Goal: Transaction & Acquisition: Purchase product/service

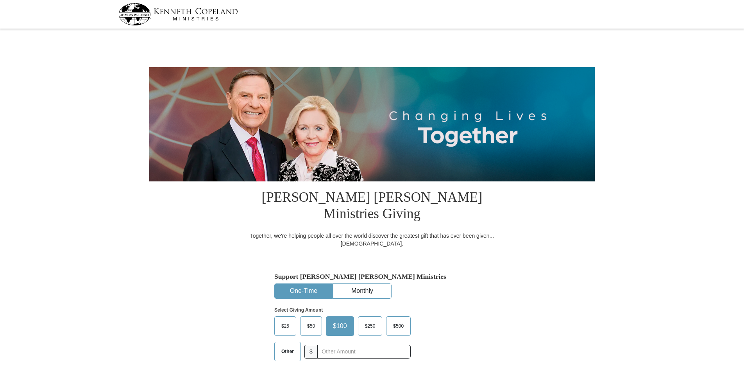
select select "IN"
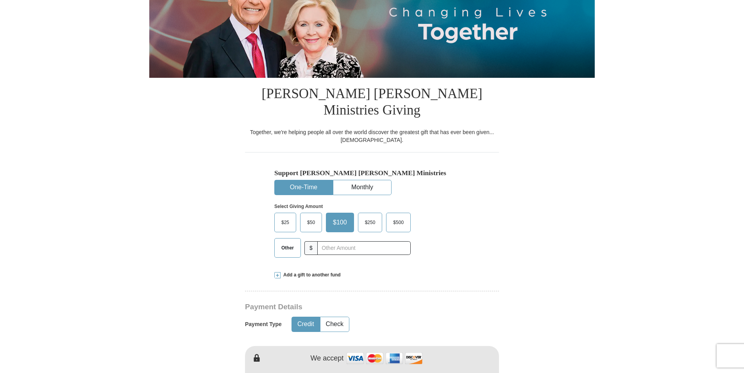
scroll to position [117, 0]
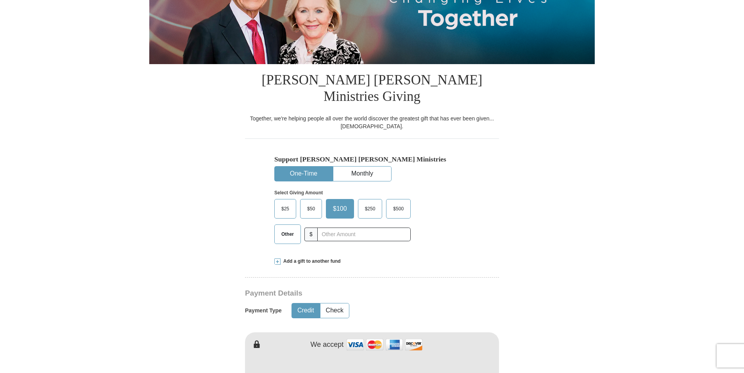
click at [277, 258] on span at bounding box center [277, 261] width 6 height 6
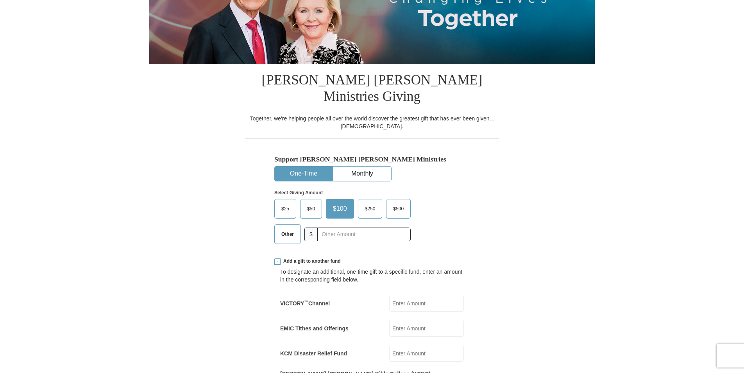
click at [286, 203] on span "$25" at bounding box center [286, 209] width 16 height 12
click at [0, 0] on input "$25" at bounding box center [0, 0] width 0 height 0
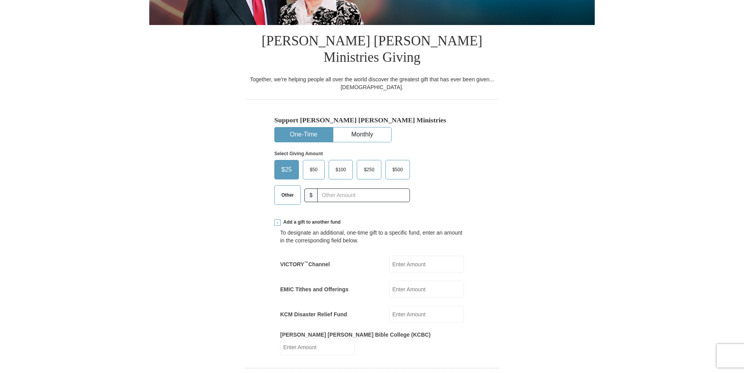
click at [406, 256] on input "VICTORY ™ Channel" at bounding box center [426, 264] width 75 height 17
type input "25"
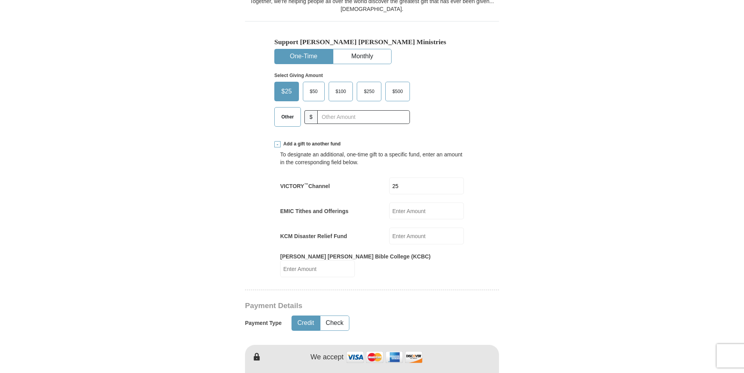
scroll to position [274, 0]
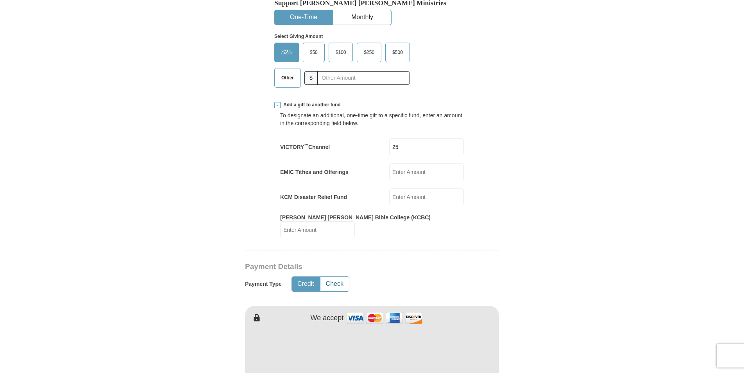
click at [344, 277] on button "Check" at bounding box center [335, 284] width 29 height 14
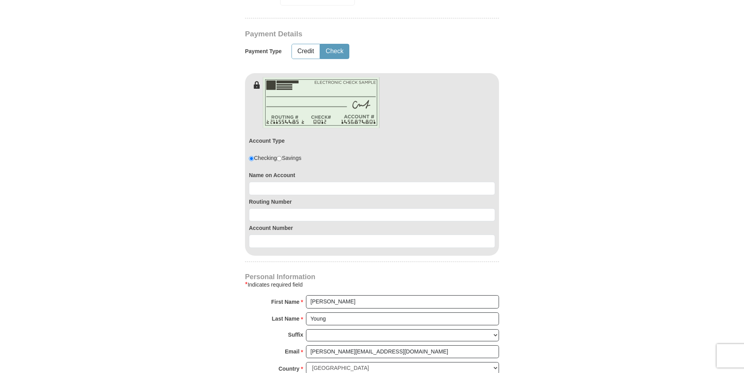
scroll to position [508, 0]
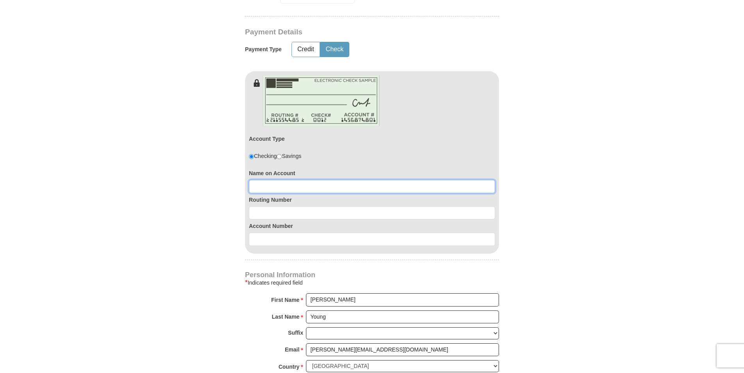
click at [278, 180] on input at bounding box center [372, 186] width 246 height 13
type input "[PERSON_NAME]"
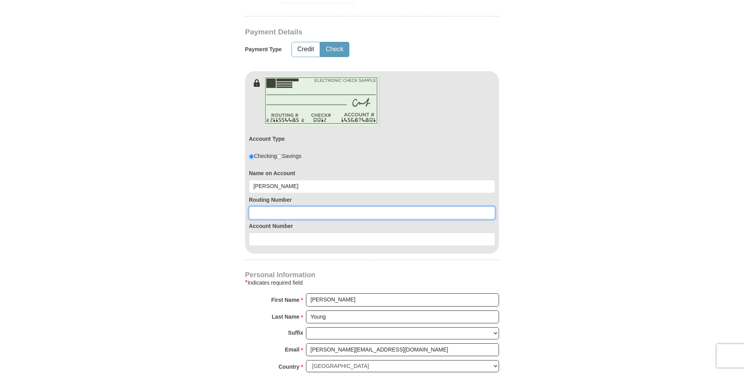
click at [269, 206] on input at bounding box center [372, 212] width 246 height 13
click at [264, 206] on input at bounding box center [372, 212] width 246 height 13
paste input "286371663"
type input "286371663"
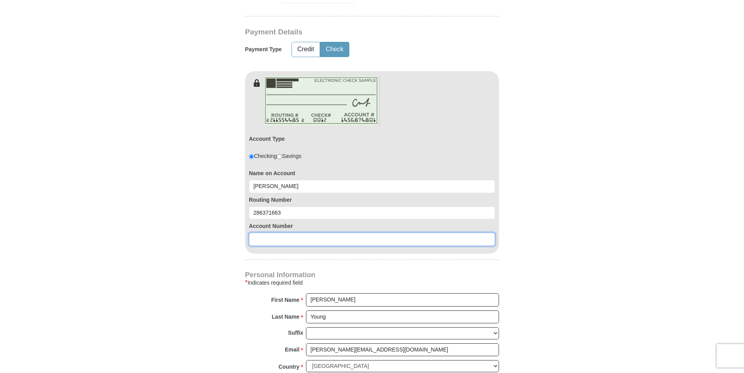
click at [274, 233] on input at bounding box center [372, 239] width 246 height 13
paste input "220036237"
type input "220036237"
click at [188, 256] on form "[PERSON_NAME] [PERSON_NAME] Ministries Giving Together, we're helping people al…" at bounding box center [372, 77] width 446 height 1109
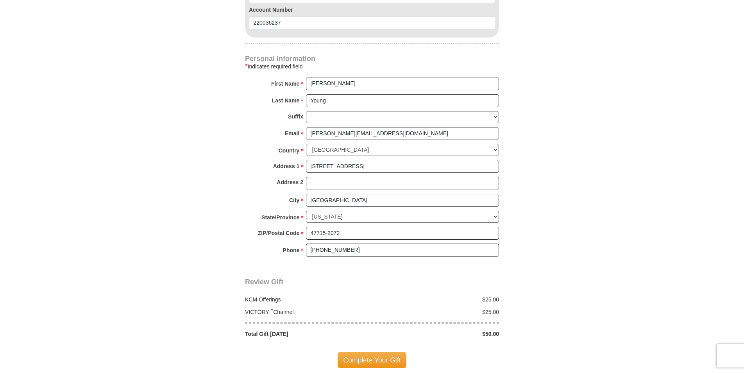
scroll to position [743, 0]
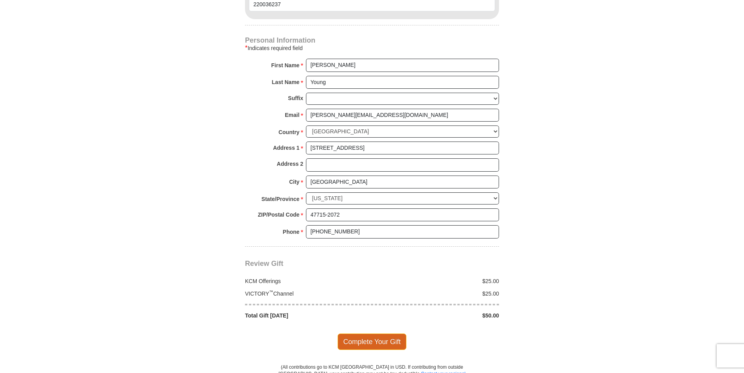
click at [355, 333] on span "Complete Your Gift" at bounding box center [372, 341] width 69 height 16
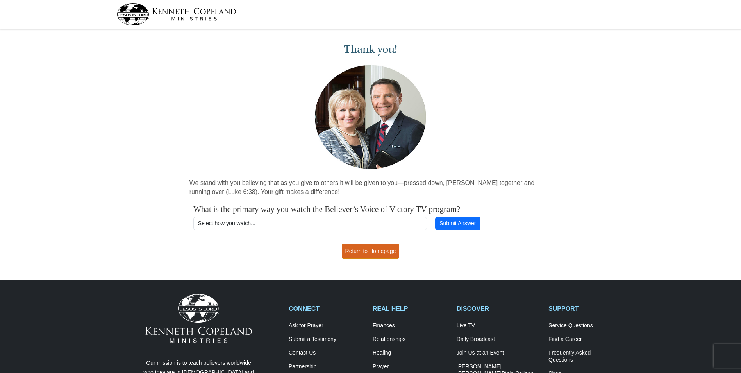
click at [367, 249] on link "Return to Homepage" at bounding box center [371, 251] width 58 height 15
